Goal: Use online tool/utility: Use online tool/utility

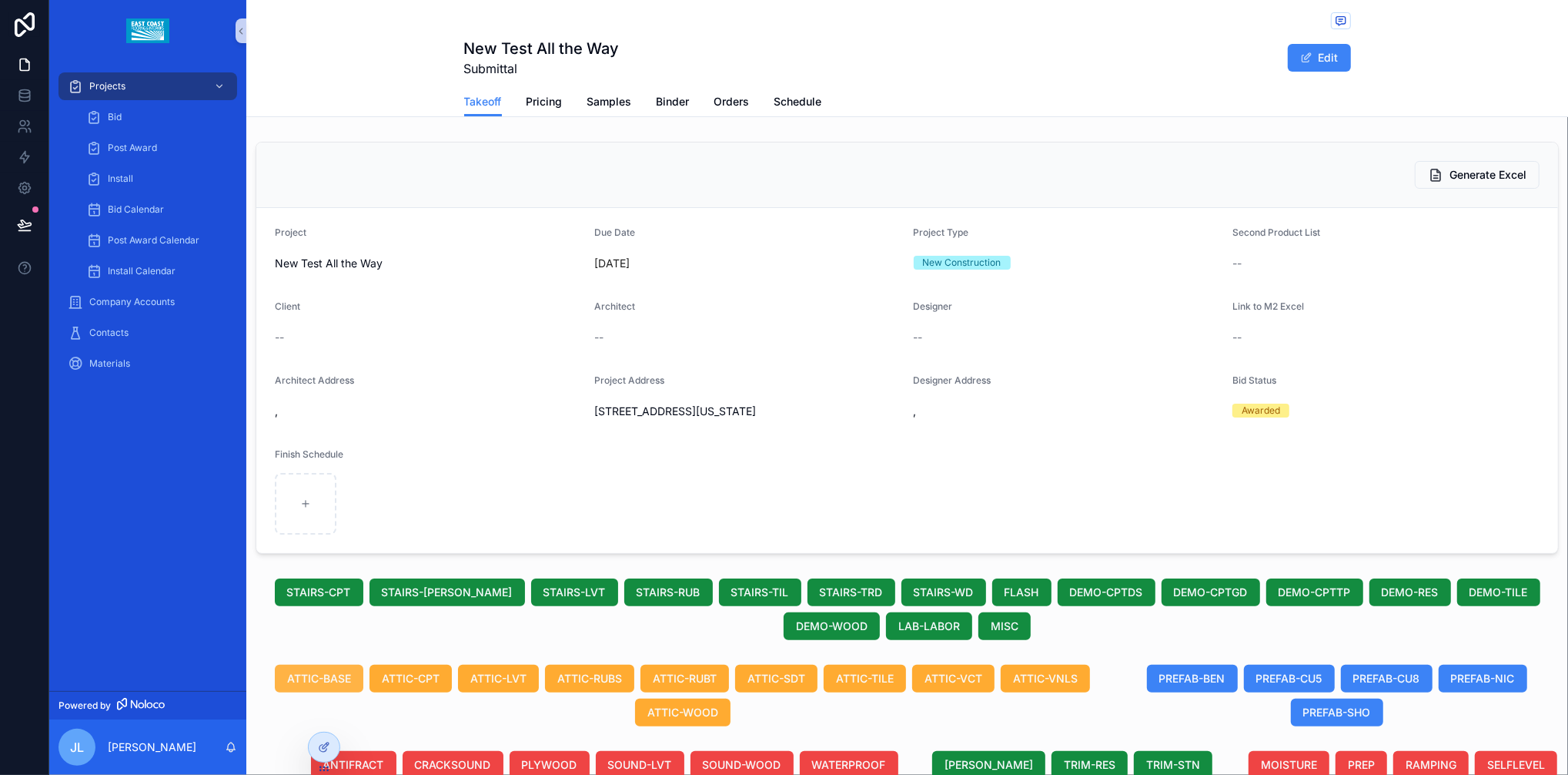
scroll to position [478, 0]
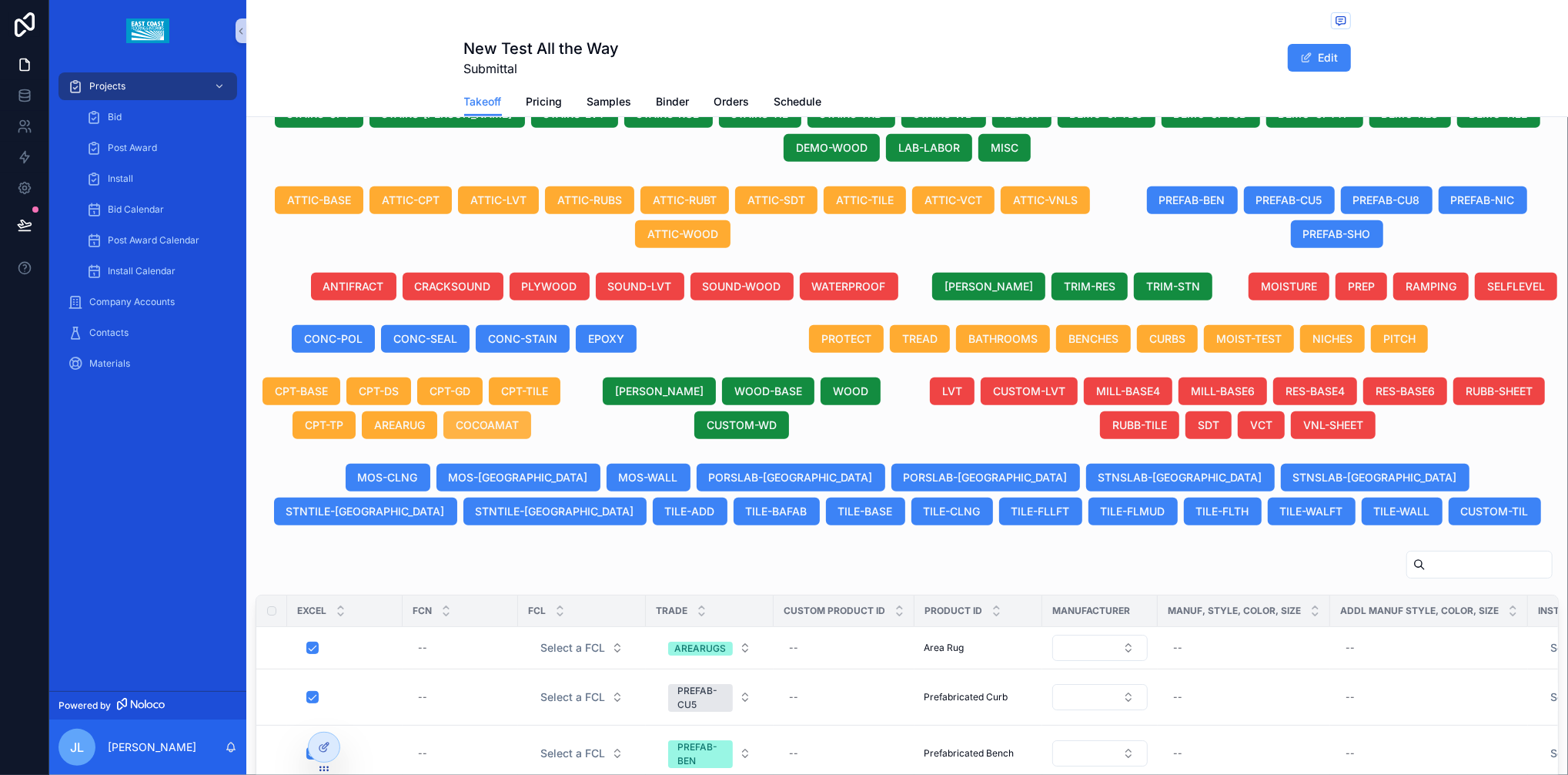
click at [505, 432] on span "COCOAMAT" at bounding box center [486, 425] width 63 height 15
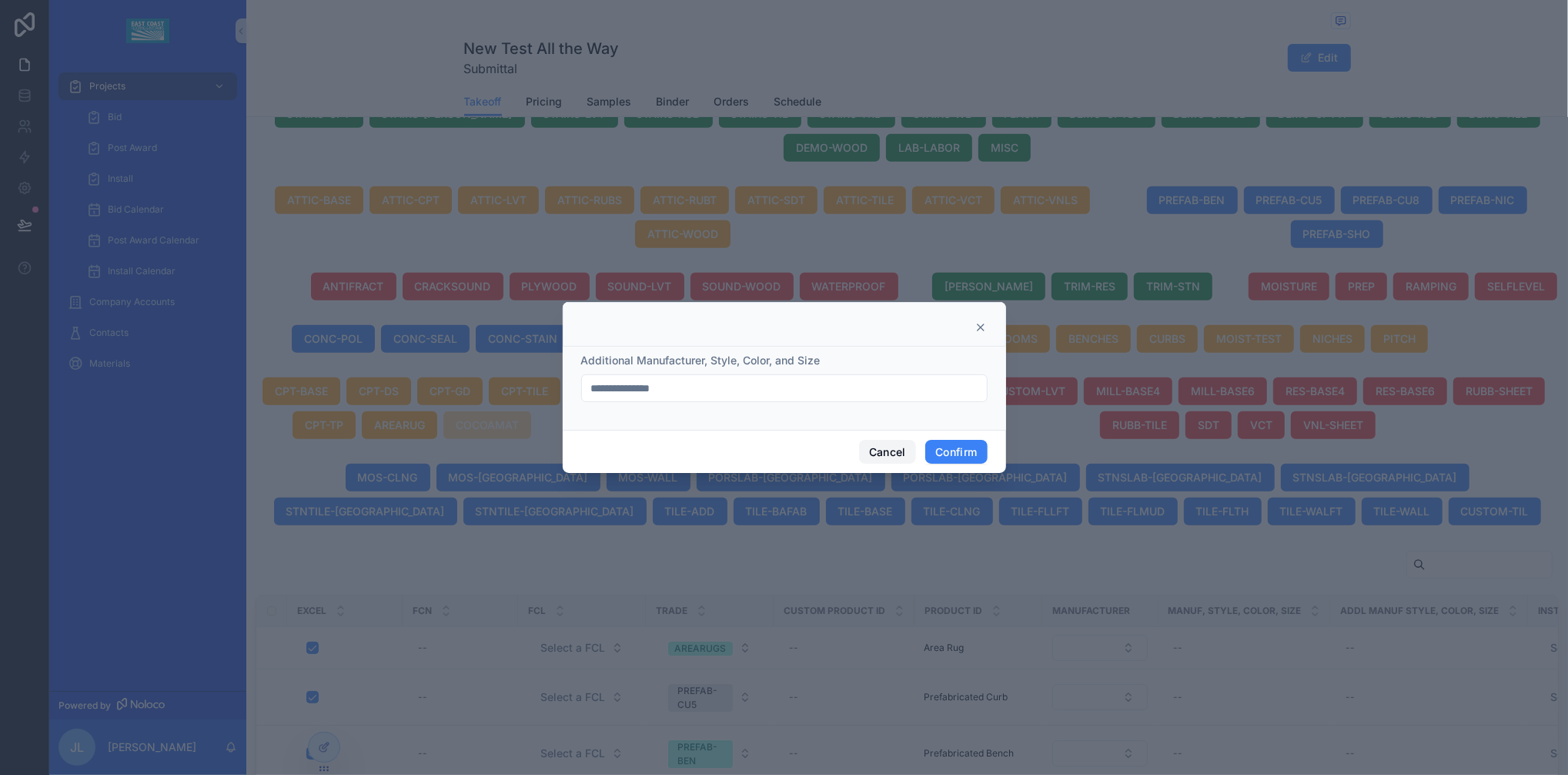
click at [876, 453] on button "Cancel" at bounding box center [887, 452] width 57 height 24
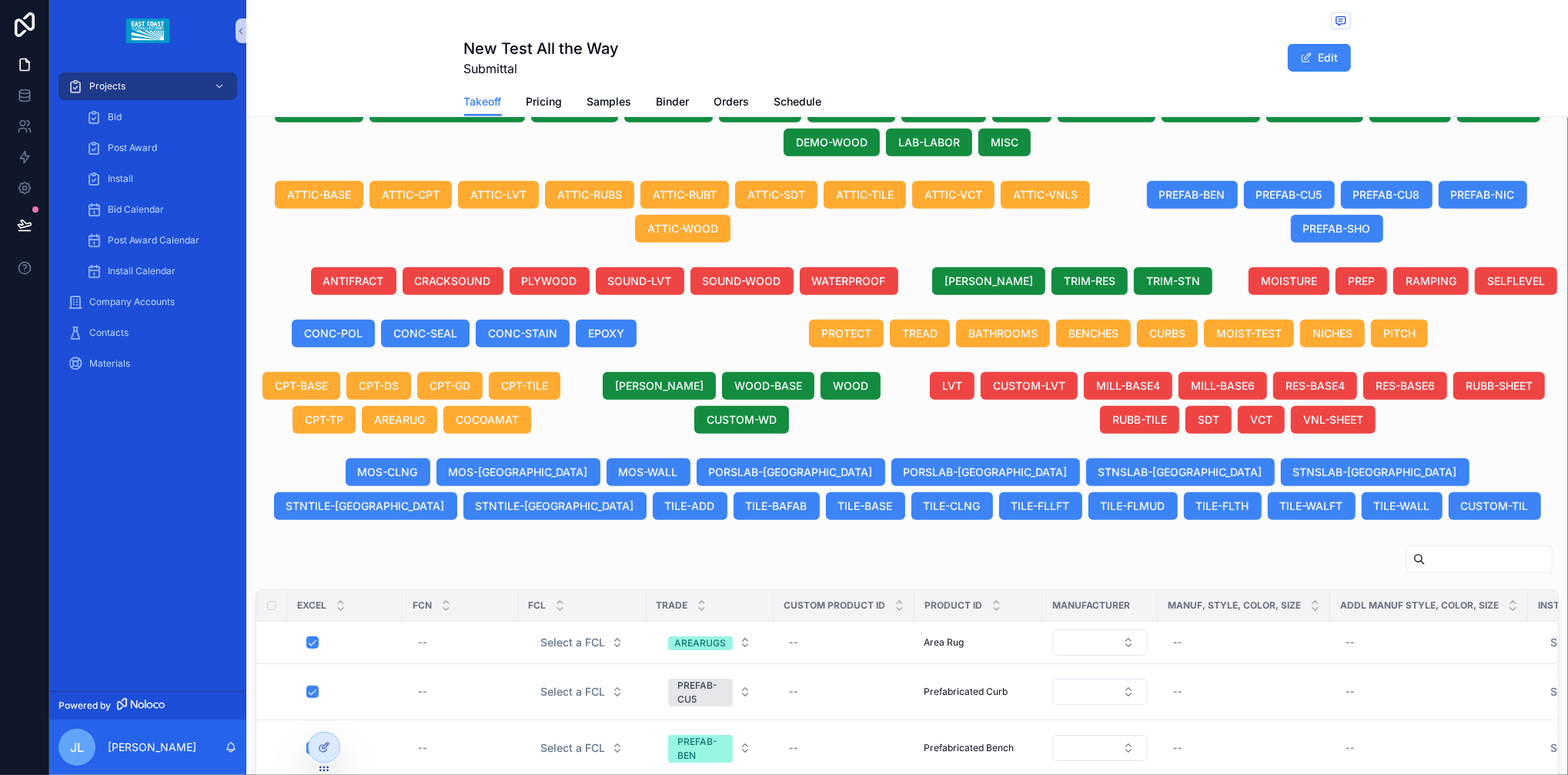
scroll to position [481, 0]
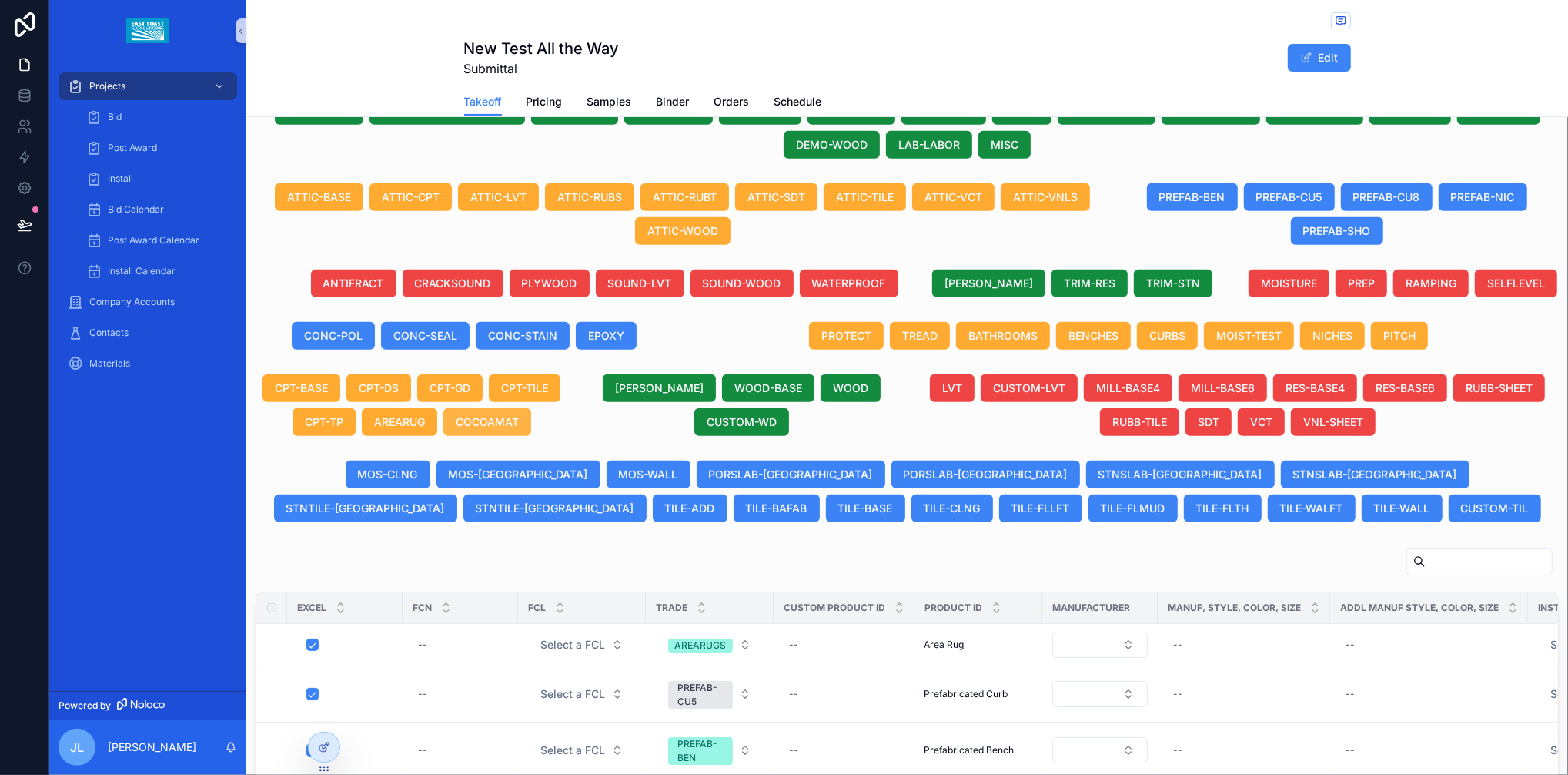
click at [466, 430] on span "COCOAMAT" at bounding box center [486, 422] width 63 height 15
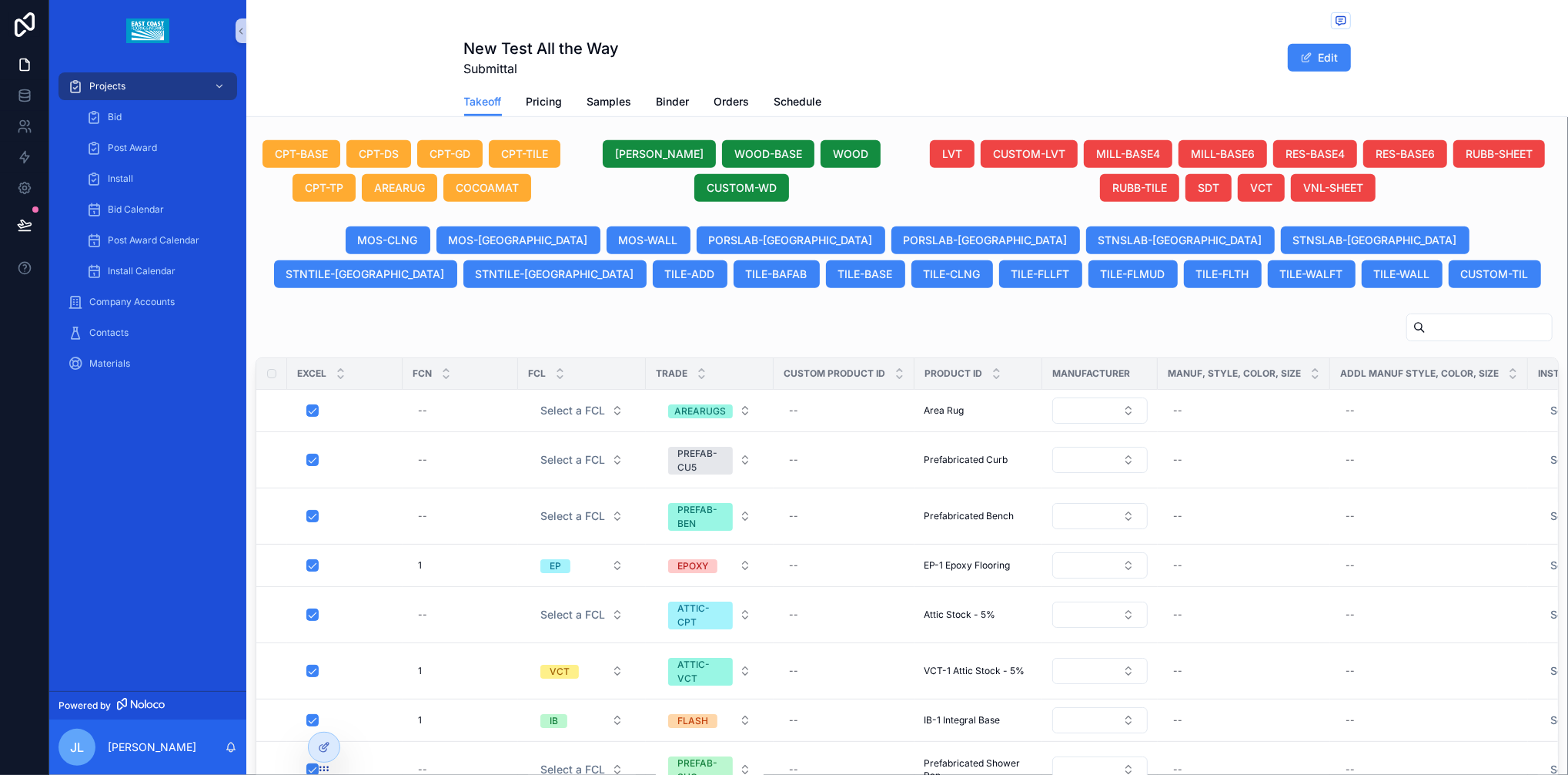
scroll to position [719, 0]
